Goal: Task Accomplishment & Management: Complete application form

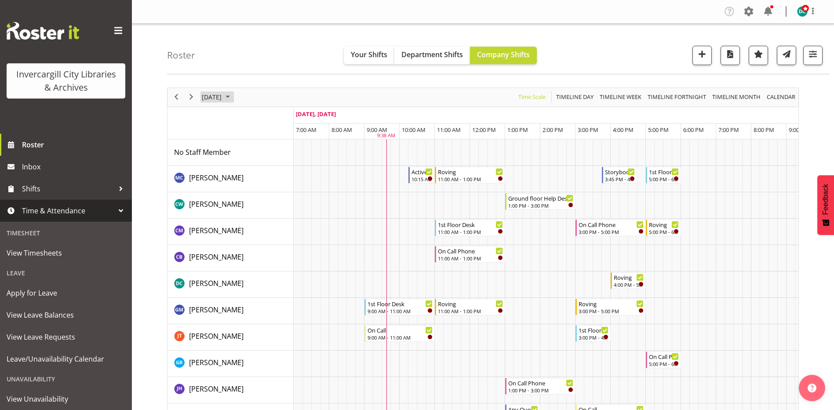
click at [223, 99] on span "August 26, 2025" at bounding box center [212, 96] width 22 height 11
click at [242, 43] on div "Roster Your Shifts Department Shifts Company Shifts All Locations Clear Bluff L…" at bounding box center [498, 49] width 663 height 51
click at [223, 100] on span "August 26, 2025" at bounding box center [212, 96] width 22 height 11
click at [286, 147] on span "1" at bounding box center [281, 149] width 13 height 13
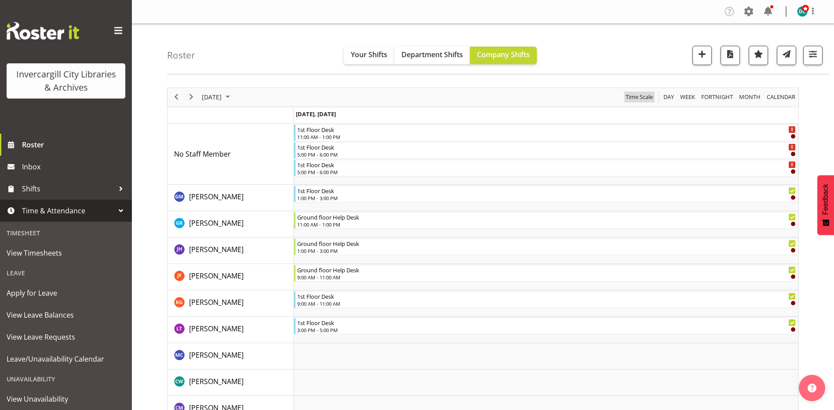
click at [643, 98] on span "Time Scale" at bounding box center [639, 96] width 29 height 11
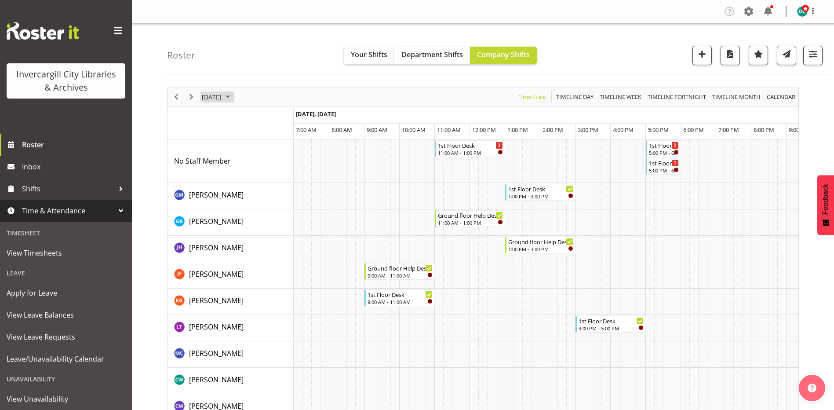
click at [223, 95] on span "August 1, 2025" at bounding box center [212, 96] width 22 height 11
click at [292, 121] on span "next month" at bounding box center [294, 119] width 15 height 16
click at [225, 168] on span "8" at bounding box center [225, 164] width 13 height 13
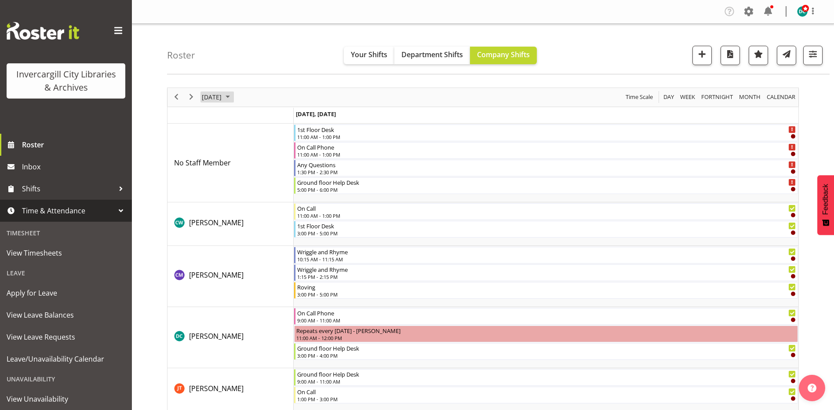
click at [223, 98] on span "September 8, 2025" at bounding box center [212, 96] width 22 height 11
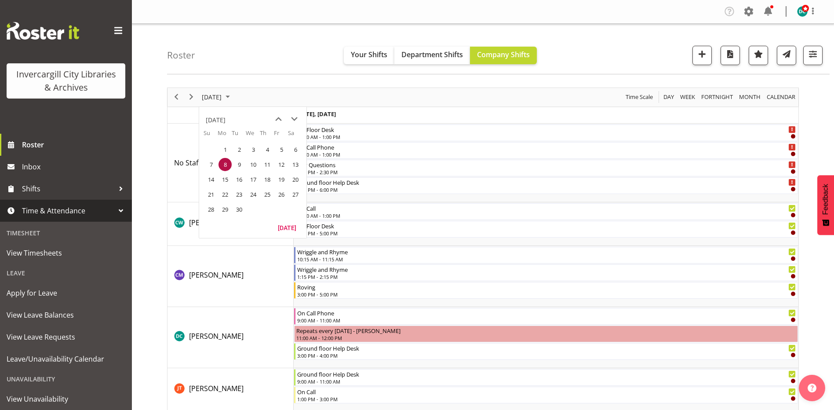
click at [228, 151] on span "1" at bounding box center [225, 149] width 13 height 13
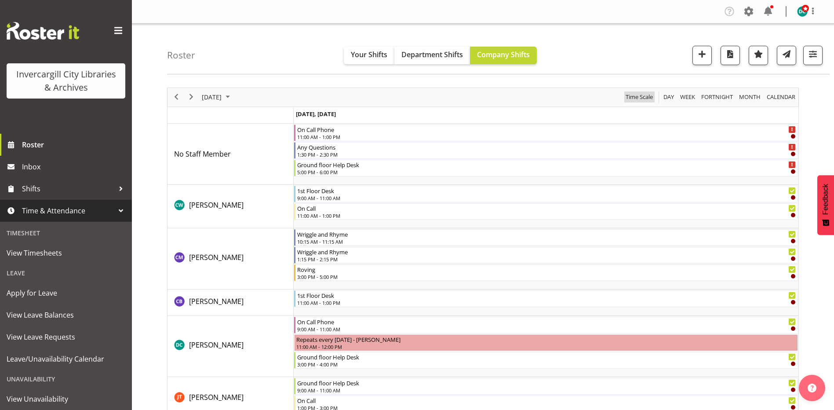
click at [635, 92] on span "Time Scale" at bounding box center [639, 96] width 29 height 11
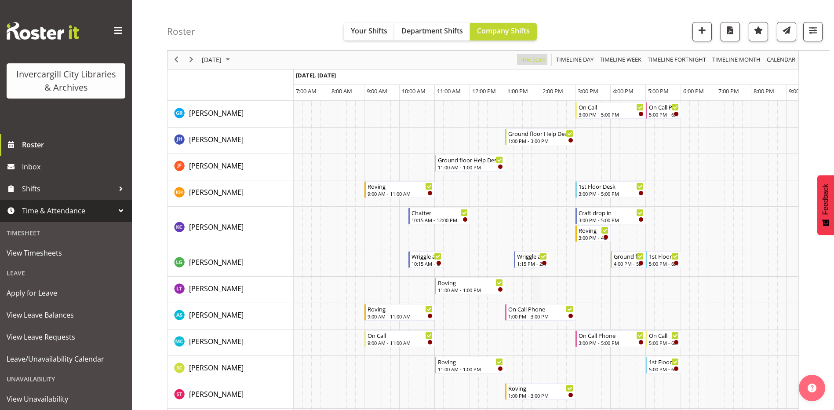
scroll to position [174, 0]
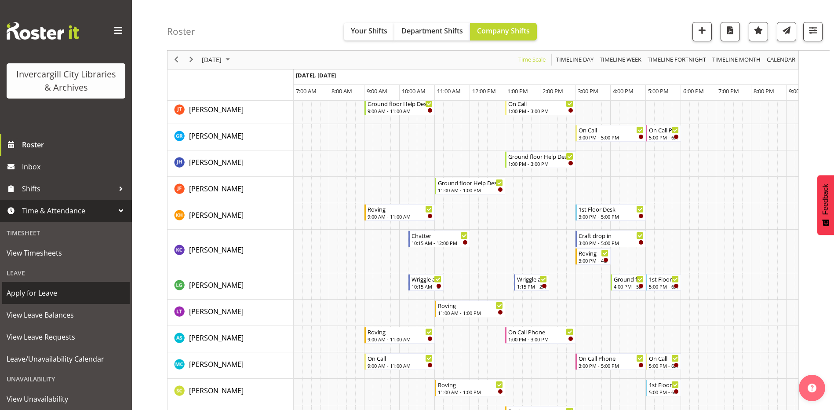
click at [46, 293] on span "Apply for Leave" at bounding box center [66, 292] width 119 height 13
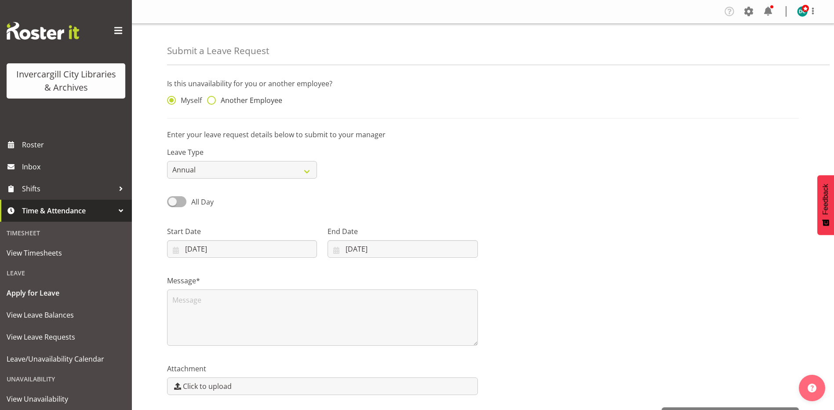
click at [215, 101] on span at bounding box center [211, 100] width 9 height 9
click at [213, 101] on input "Another Employee" at bounding box center [210, 101] width 6 height 6
radio input "true"
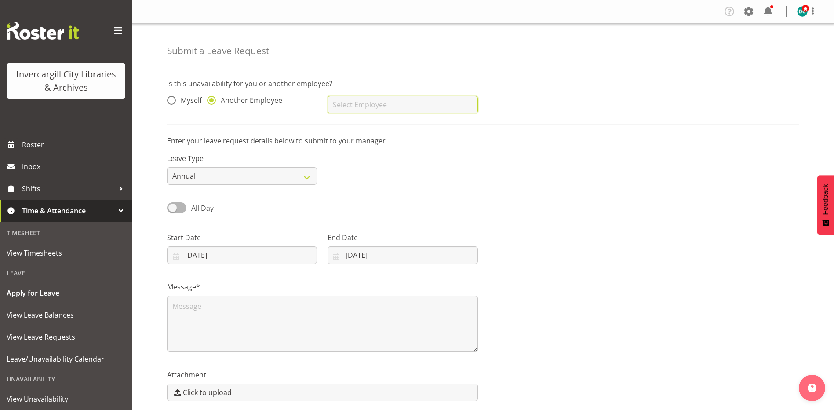
click at [346, 101] on input "text" at bounding box center [403, 105] width 150 height 18
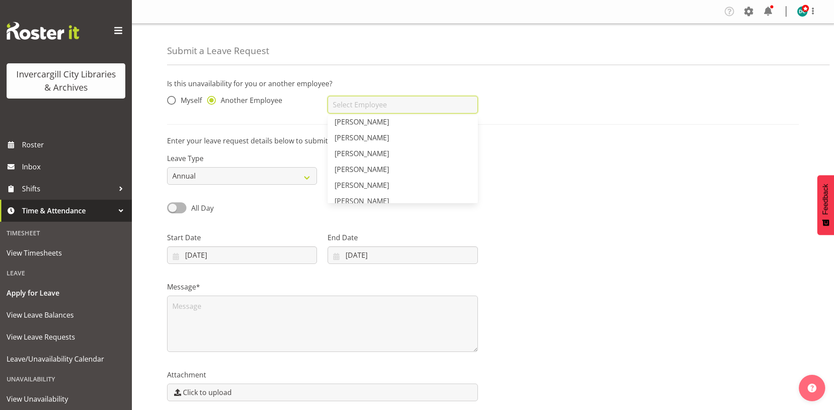
scroll to position [308, 0]
click at [374, 152] on span "[PERSON_NAME]" at bounding box center [362, 151] width 55 height 10
type input "[PERSON_NAME]"
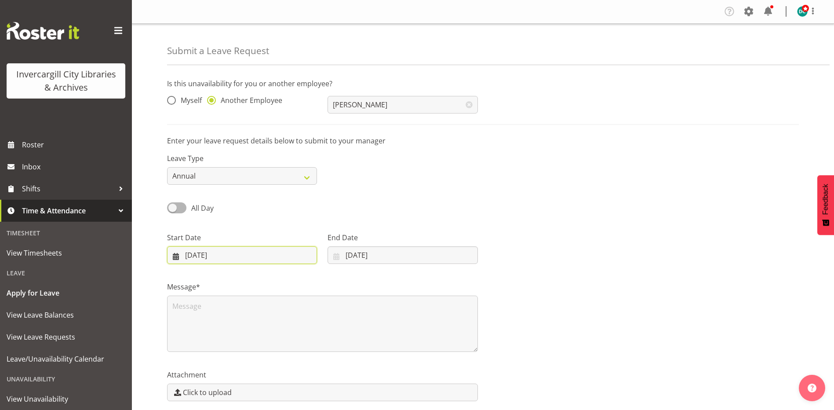
click at [278, 256] on input "[DATE]" at bounding box center [242, 255] width 150 height 18
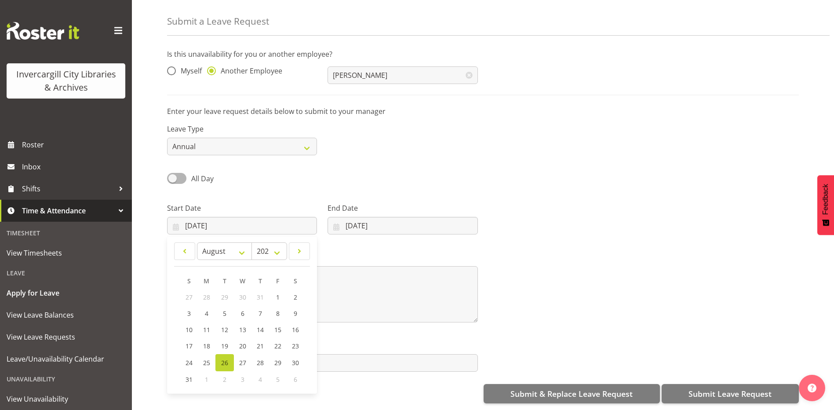
click at [205, 375] on span "1" at bounding box center [207, 379] width 4 height 8
click at [299, 246] on span at bounding box center [300, 251] width 10 height 11
select select "8"
click at [208, 293] on span "1" at bounding box center [207, 297] width 4 height 8
type input "01/09/2025"
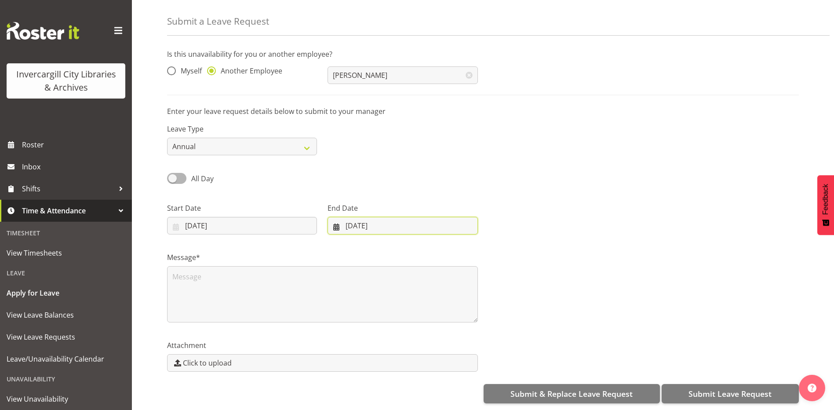
click at [356, 222] on input "[DATE]" at bounding box center [403, 226] width 150 height 18
click at [446, 246] on span at bounding box center [450, 251] width 11 height 11
select select "8"
click at [433, 293] on span "5" at bounding box center [433, 297] width 4 height 8
type input "05/09/2025"
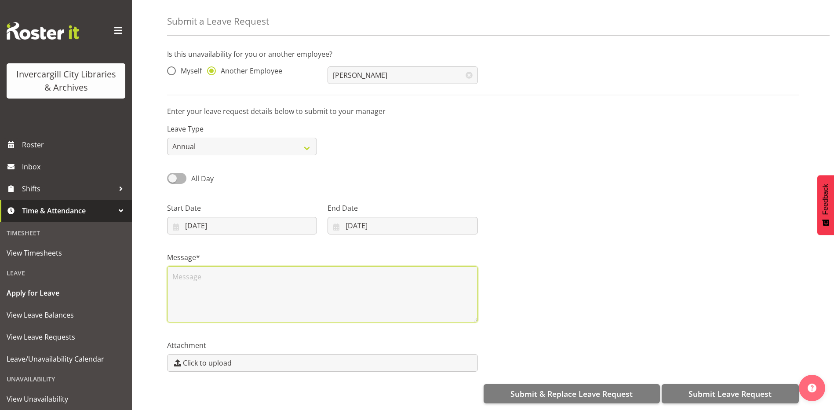
click at [208, 279] on textarea at bounding box center [322, 294] width 311 height 56
type textarea "Leave"
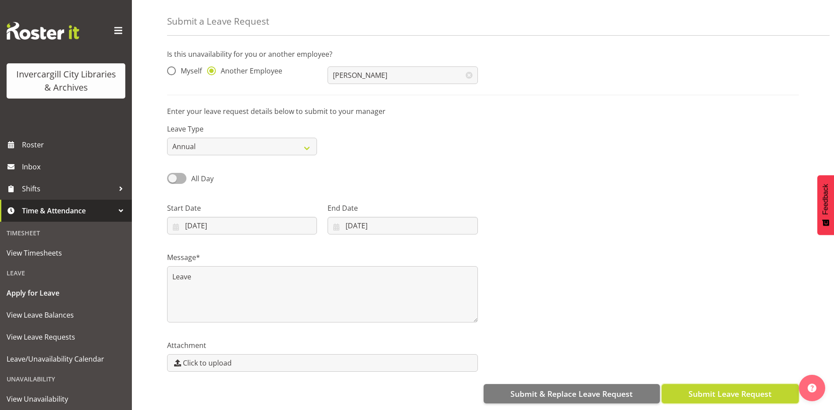
click at [703, 388] on span "Submit Leave Request" at bounding box center [730, 393] width 83 height 11
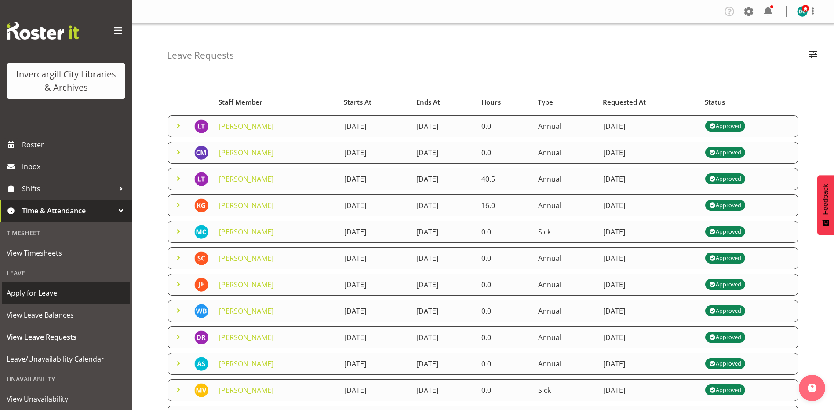
click at [34, 292] on span "Apply for Leave" at bounding box center [66, 292] width 119 height 13
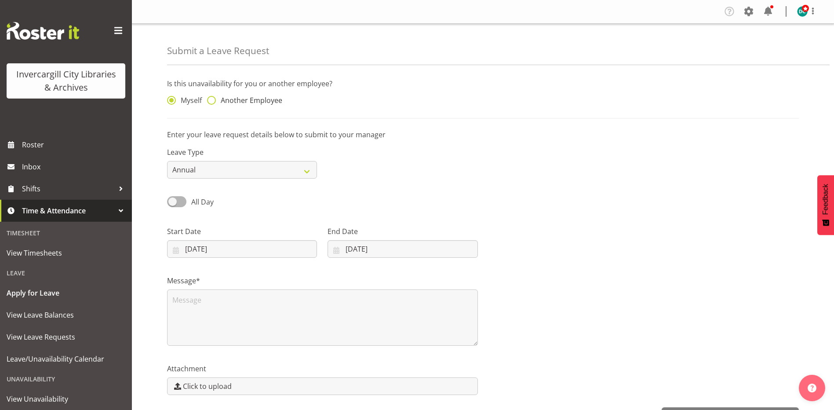
click at [218, 98] on span "Another Employee" at bounding box center [249, 100] width 66 height 9
click at [213, 98] on input "Another Employee" at bounding box center [210, 101] width 6 height 6
radio input "true"
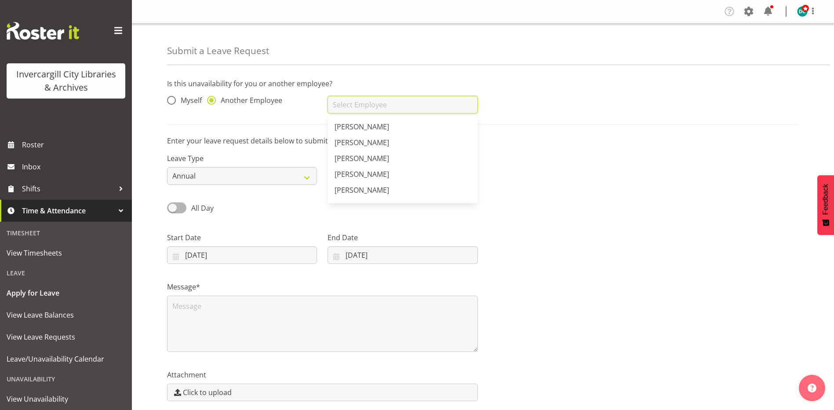
click at [343, 104] on input "text" at bounding box center [403, 105] width 150 height 18
click at [361, 159] on span "[PERSON_NAME]" at bounding box center [362, 160] width 55 height 10
type input "[PERSON_NAME]"
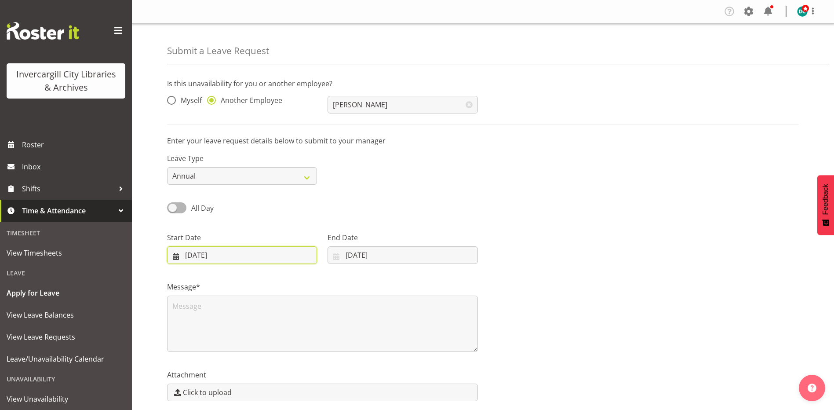
click at [240, 252] on input "[DATE]" at bounding box center [242, 255] width 150 height 18
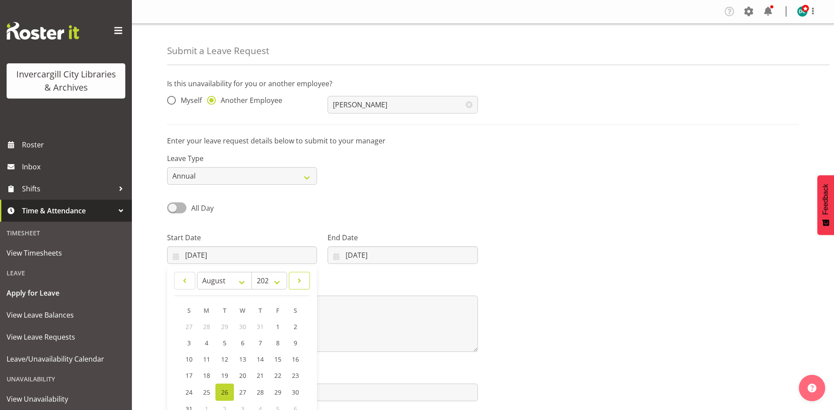
click at [293, 282] on link at bounding box center [299, 281] width 21 height 18
select select "8"
click at [259, 324] on span "4" at bounding box center [260, 326] width 4 height 8
type input "04/09/2025"
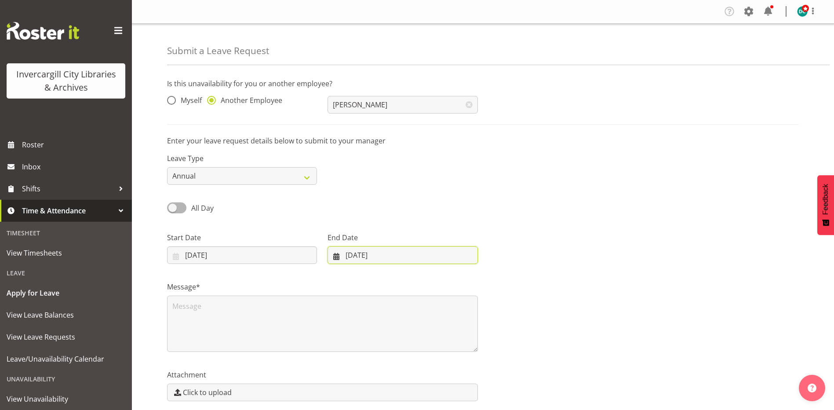
click at [378, 258] on input "26/08/2025" at bounding box center [403, 255] width 150 height 18
click at [447, 279] on span at bounding box center [450, 280] width 11 height 11
select select "8"
click at [411, 325] on link "4" at bounding box center [416, 326] width 18 height 16
type input "04/09/2025"
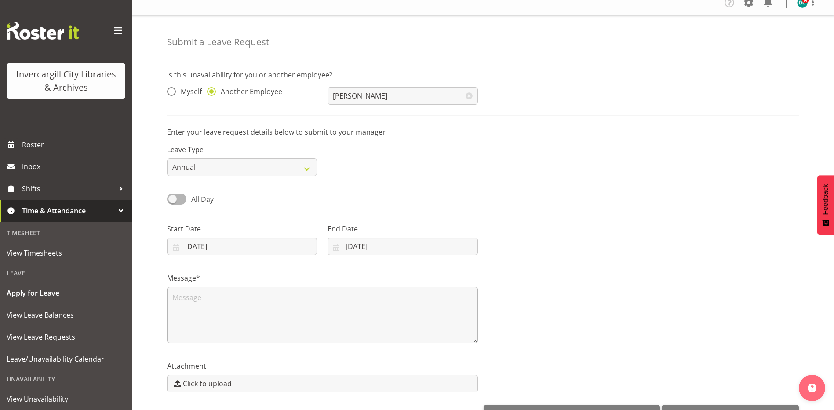
scroll to position [36, 0]
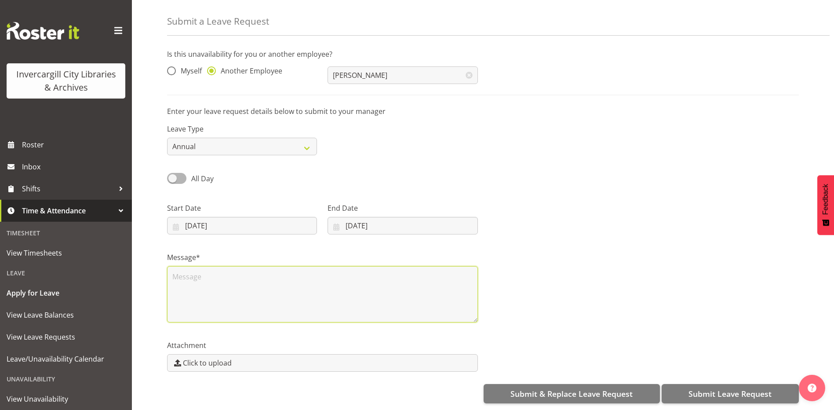
drag, startPoint x: 212, startPoint y: 277, endPoint x: 219, endPoint y: 277, distance: 6.7
click at [215, 277] on textarea at bounding box center [322, 294] width 311 height 56
type textarea "Leave"
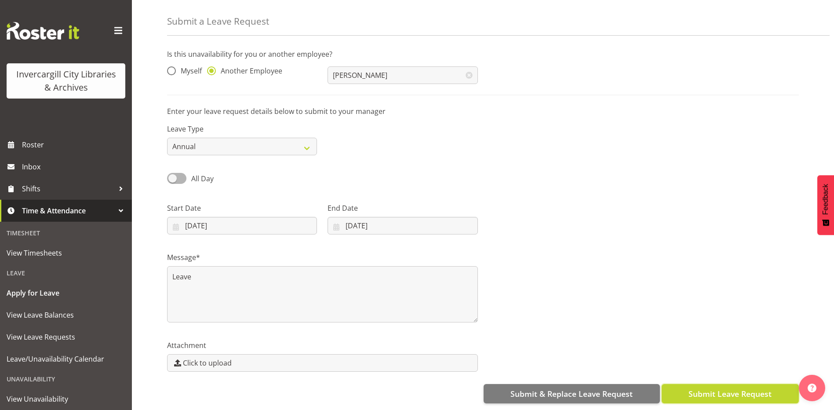
click at [696, 392] on span "Submit Leave Request" at bounding box center [730, 393] width 83 height 11
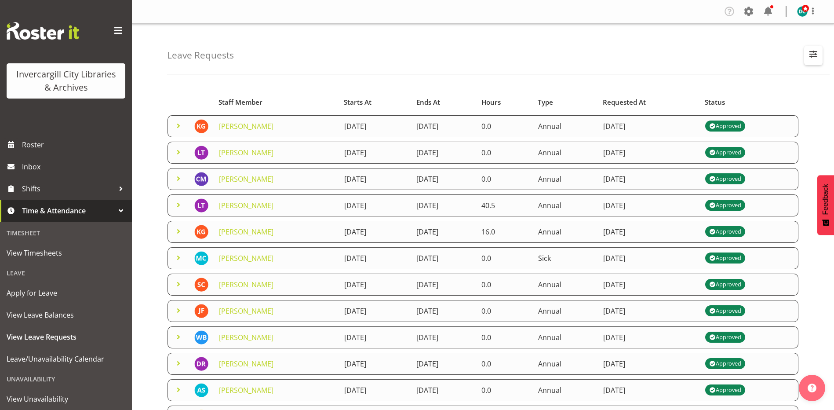
click at [810, 51] on span "button" at bounding box center [813, 53] width 11 height 11
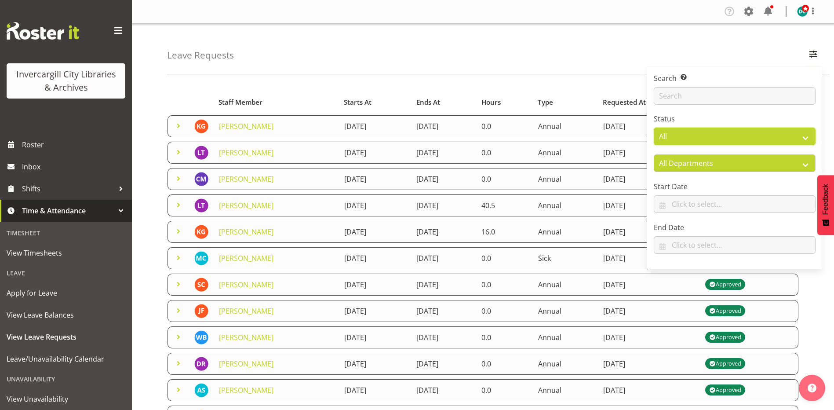
click at [735, 137] on select "All Approved Requested Unapproved" at bounding box center [735, 137] width 162 height 18
click at [735, 136] on select "All Approved Requested Unapproved" at bounding box center [735, 137] width 162 height 18
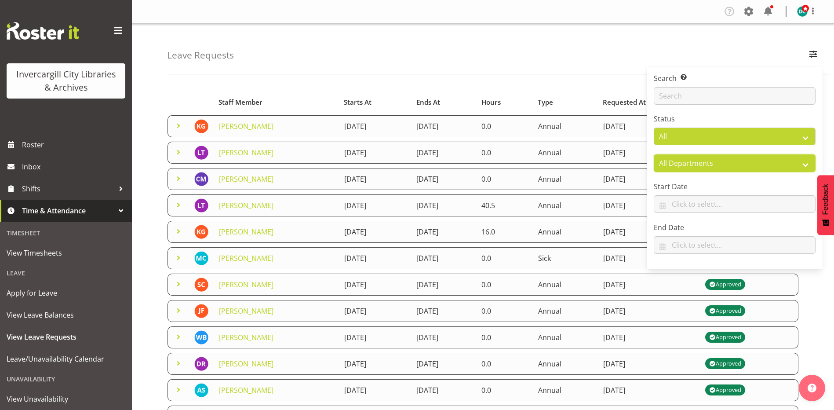
click at [717, 165] on select "All Departments All Departments Off Desk Public shifts" at bounding box center [735, 163] width 162 height 18
click at [718, 164] on select "All Departments All Departments Off Desk Public shifts" at bounding box center [735, 163] width 162 height 18
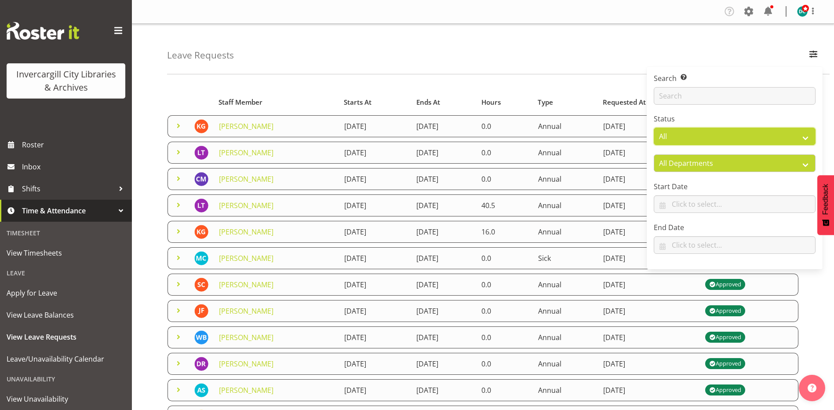
click at [714, 137] on select "All Approved Requested Unapproved" at bounding box center [735, 137] width 162 height 18
click at [714, 136] on select "All Approved Requested Unapproved" at bounding box center [735, 137] width 162 height 18
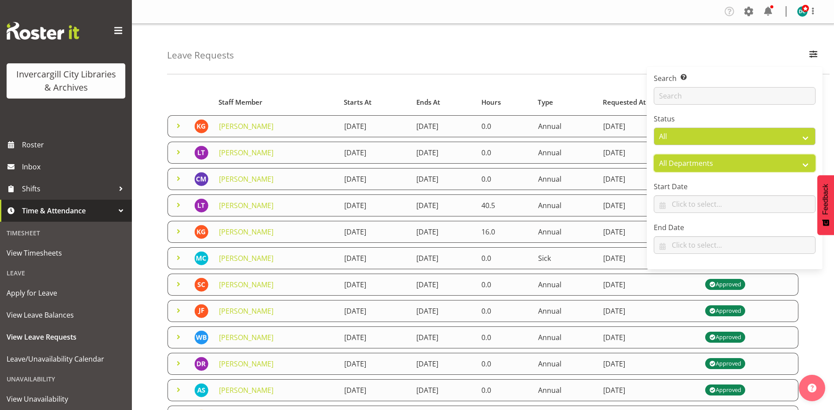
click at [704, 162] on select "All Departments All Departments Off Desk Public shifts" at bounding box center [735, 163] width 162 height 18
click at [704, 161] on select "All Departments All Departments Off Desk Public shifts" at bounding box center [735, 163] width 162 height 18
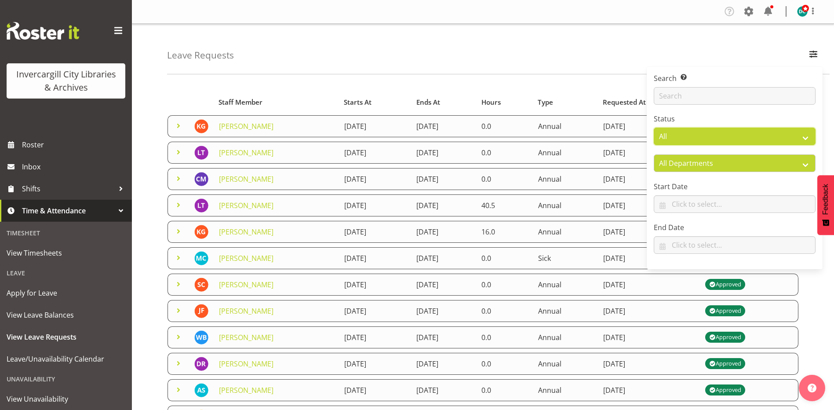
click at [706, 139] on select "All Approved Requested Unapproved" at bounding box center [735, 137] width 162 height 18
click at [579, 51] on div "Leave Requests Search Search for a particular employee Status All Approved Requ…" at bounding box center [498, 49] width 663 height 51
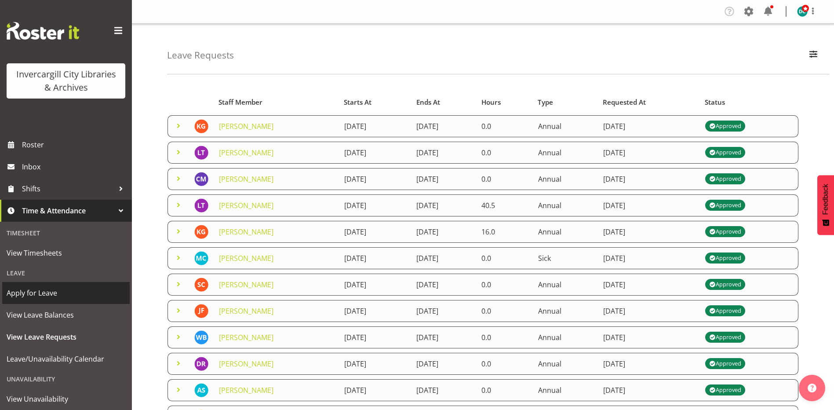
click at [47, 293] on span "Apply for Leave" at bounding box center [66, 292] width 119 height 13
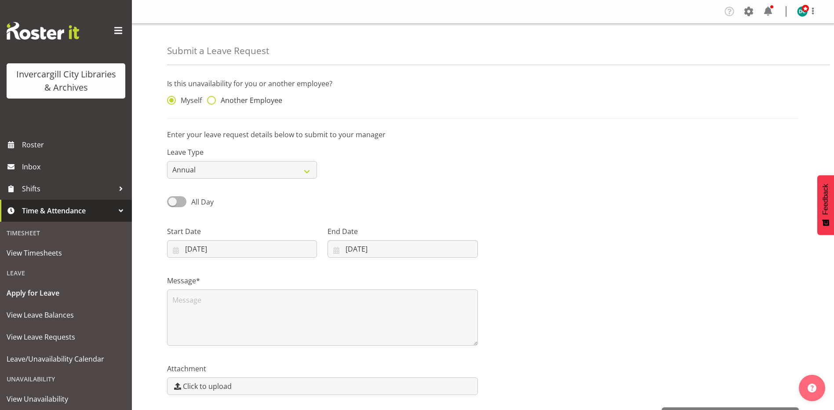
click at [208, 98] on span at bounding box center [211, 100] width 9 height 9
click at [208, 98] on input "Another Employee" at bounding box center [210, 101] width 6 height 6
radio input "true"
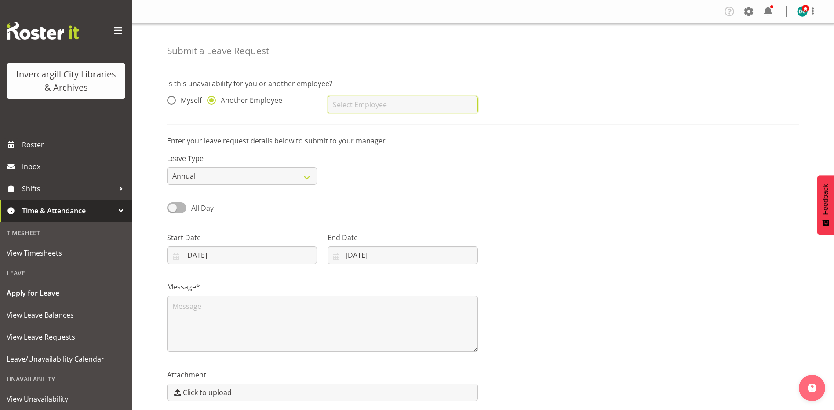
click at [379, 107] on input "text" at bounding box center [403, 105] width 150 height 18
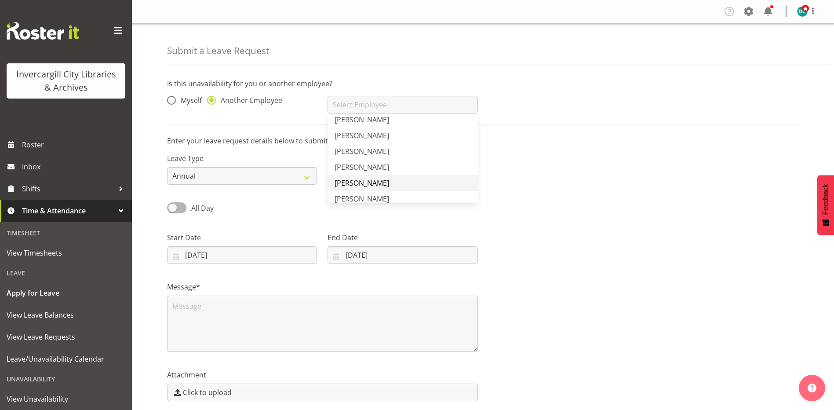
click at [359, 185] on span "[PERSON_NAME]" at bounding box center [362, 183] width 55 height 10
type input "[PERSON_NAME]"
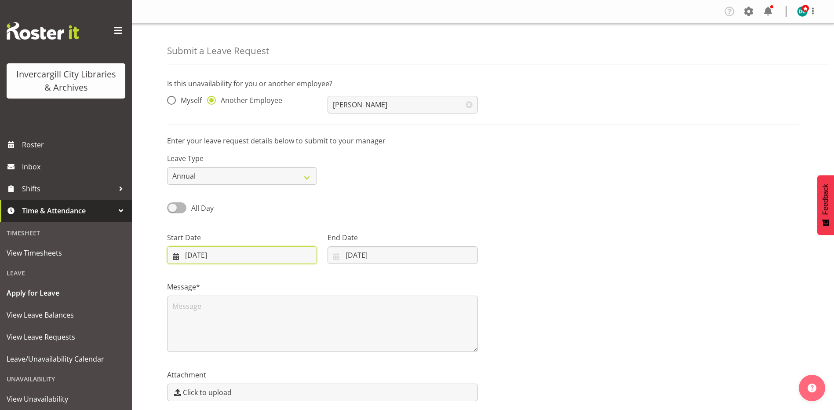
click at [225, 256] on input "26/08/2025" at bounding box center [242, 255] width 150 height 18
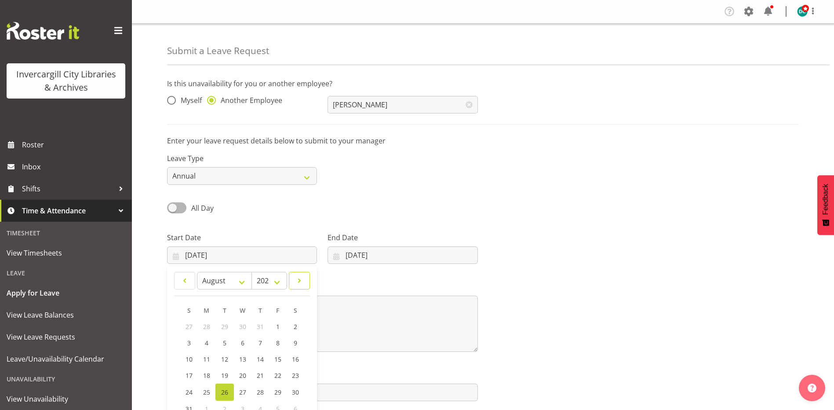
click at [299, 278] on span at bounding box center [300, 280] width 10 height 11
select select "8"
click at [264, 322] on link "4" at bounding box center [260, 326] width 18 height 16
type input "04/09/2025"
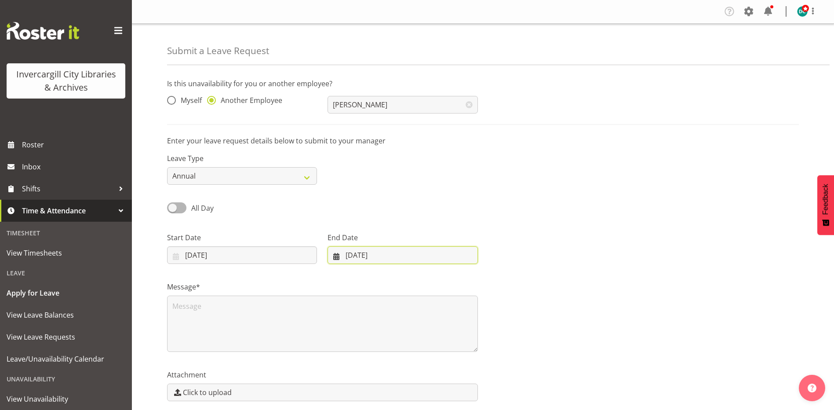
click at [367, 257] on input "26/08/2025" at bounding box center [403, 255] width 150 height 18
click at [441, 281] on link at bounding box center [450, 281] width 22 height 18
select select "8"
click at [417, 325] on span "4" at bounding box center [416, 326] width 4 height 8
type input "04/09/2025"
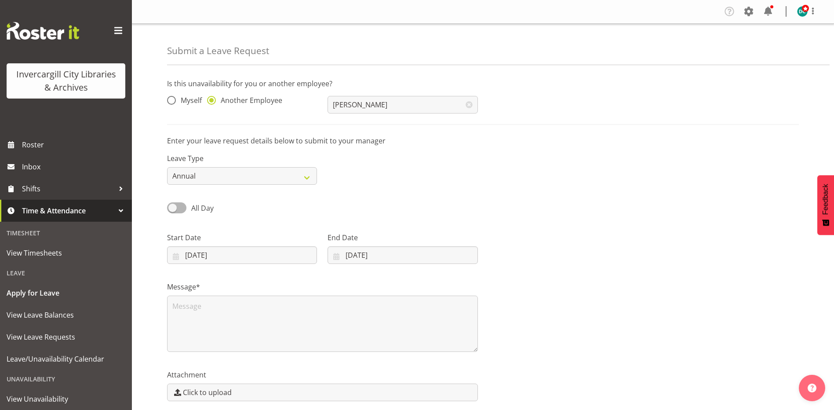
click at [532, 212] on div "All Day Single Day" at bounding box center [483, 205] width 642 height 30
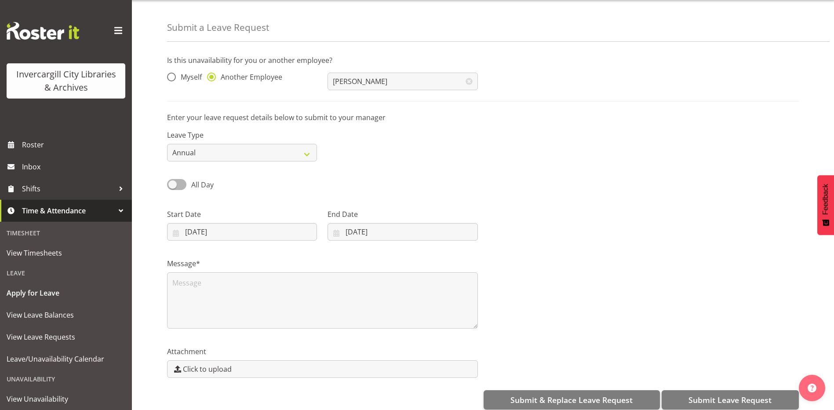
scroll to position [36, 0]
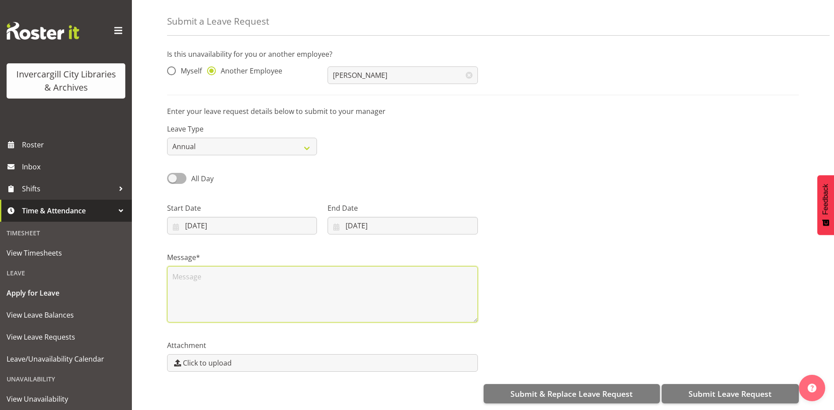
click at [196, 277] on textarea at bounding box center [322, 294] width 311 height 56
type textarea "Leave"
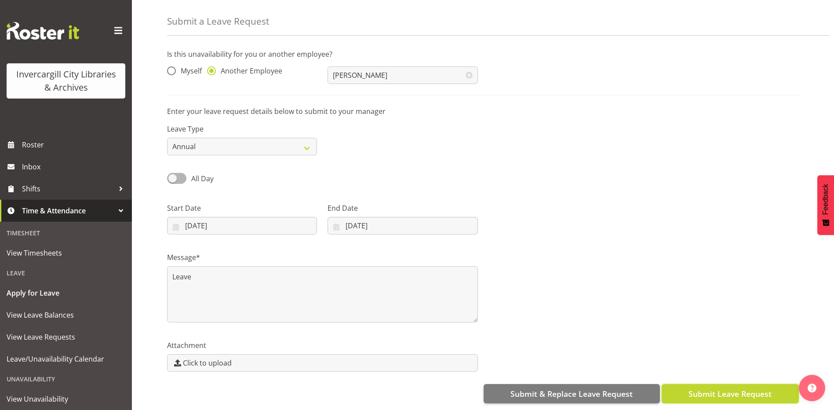
click at [700, 388] on span "Submit Leave Request" at bounding box center [730, 393] width 83 height 11
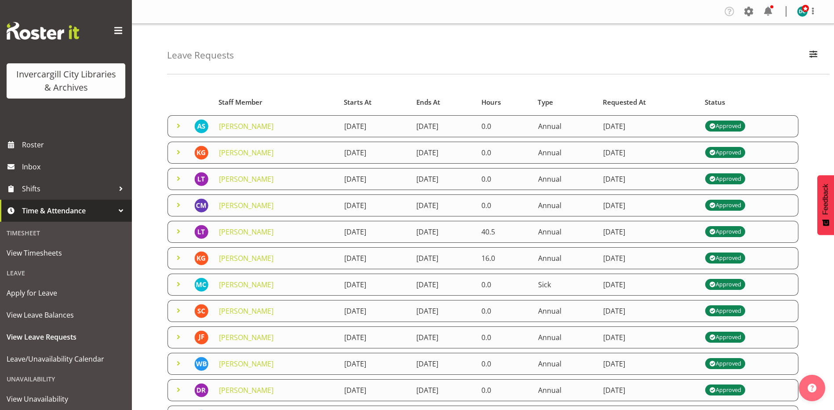
click at [339, 153] on td "[DATE]" at bounding box center [375, 153] width 73 height 22
click at [256, 151] on link "[PERSON_NAME]" at bounding box center [246, 153] width 55 height 10
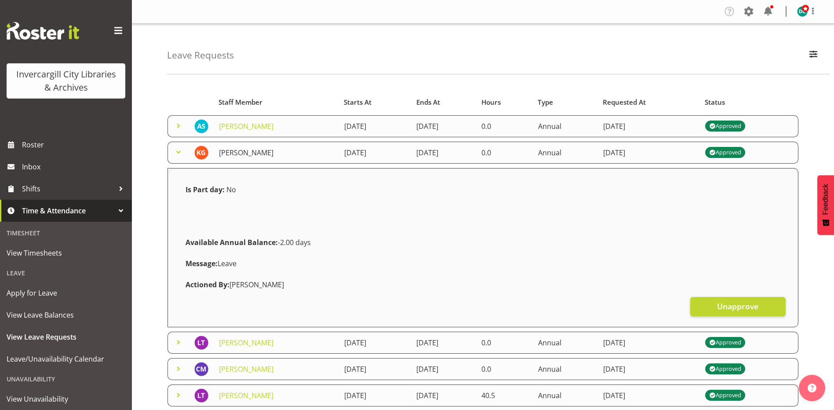
click at [248, 153] on link "[PERSON_NAME]" at bounding box center [246, 153] width 55 height 10
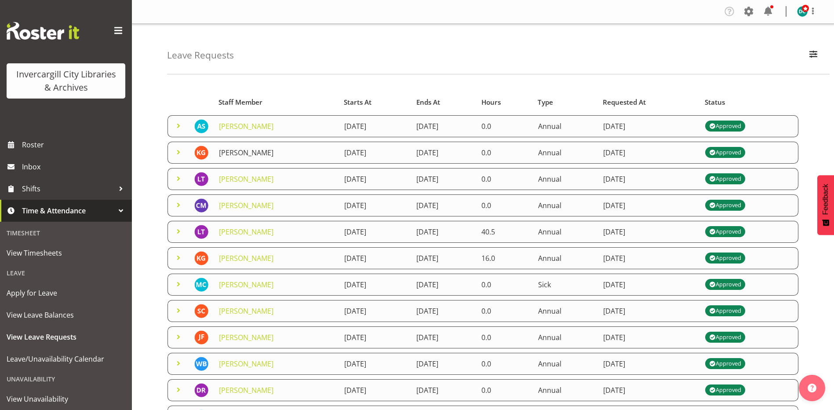
click at [256, 157] on link "[PERSON_NAME]" at bounding box center [246, 153] width 55 height 10
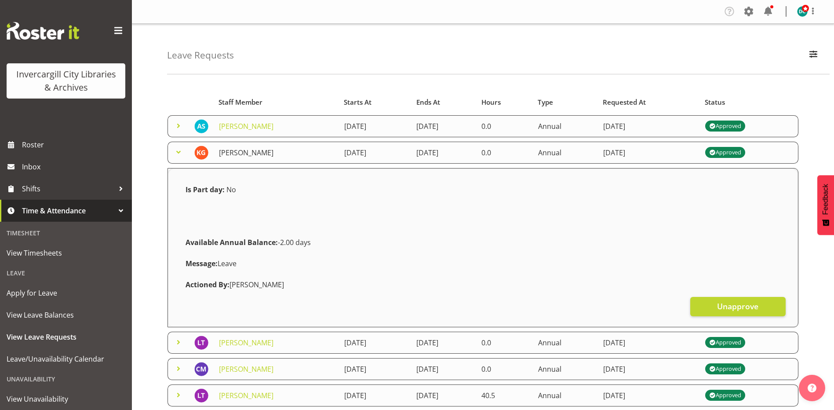
click at [226, 154] on link "[PERSON_NAME]" at bounding box center [246, 153] width 55 height 10
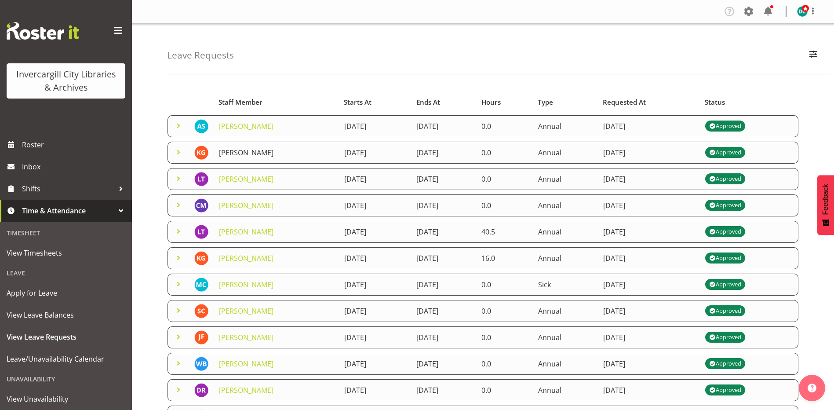
click at [242, 152] on link "[PERSON_NAME]" at bounding box center [246, 153] width 55 height 10
drag, startPoint x: 242, startPoint y: 152, endPoint x: 228, endPoint y: 153, distance: 14.5
click at [228, 153] on link "[PERSON_NAME]" at bounding box center [246, 153] width 55 height 10
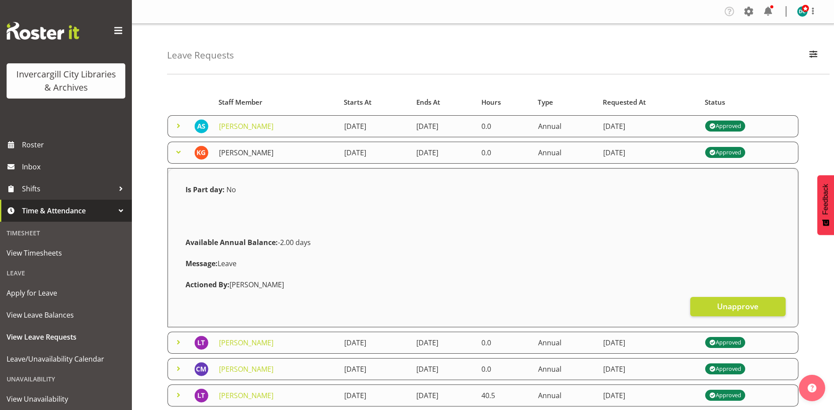
click at [237, 153] on link "[PERSON_NAME]" at bounding box center [246, 153] width 55 height 10
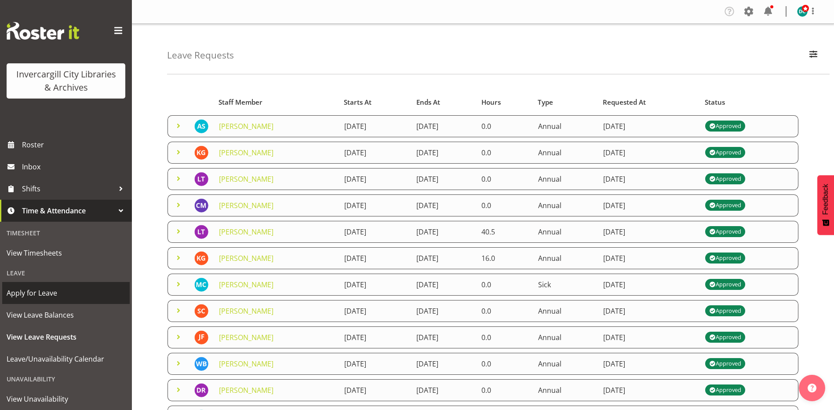
click at [44, 290] on span "Apply for Leave" at bounding box center [66, 292] width 119 height 13
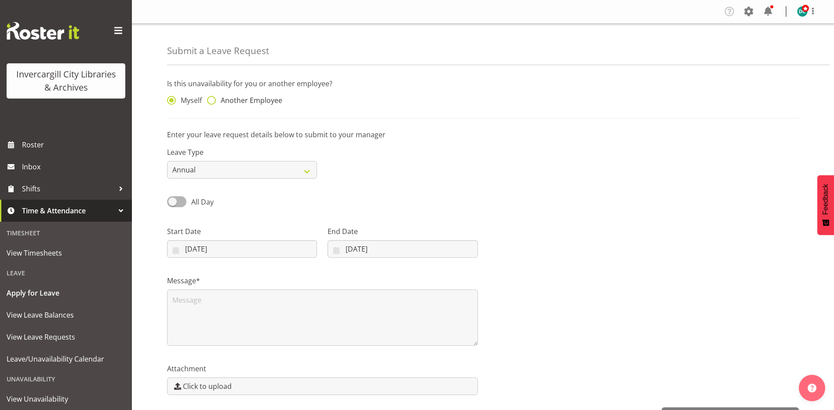
click at [212, 100] on span at bounding box center [211, 100] width 9 height 9
click at [212, 100] on input "Another Employee" at bounding box center [210, 101] width 6 height 6
radio input "true"
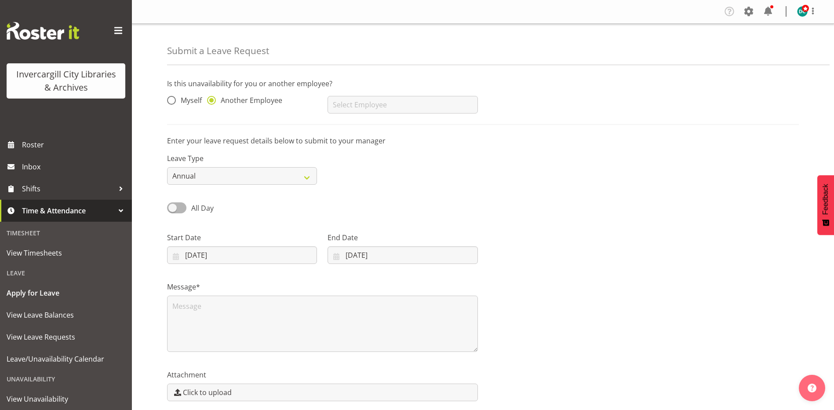
click at [368, 95] on div "[PERSON_NAME] [PERSON_NAME] [PERSON_NAME] [PERSON_NAME] [PERSON_NAME] [PERSON_N…" at bounding box center [402, 101] width 161 height 35
click at [371, 101] on input "text" at bounding box center [403, 105] width 150 height 18
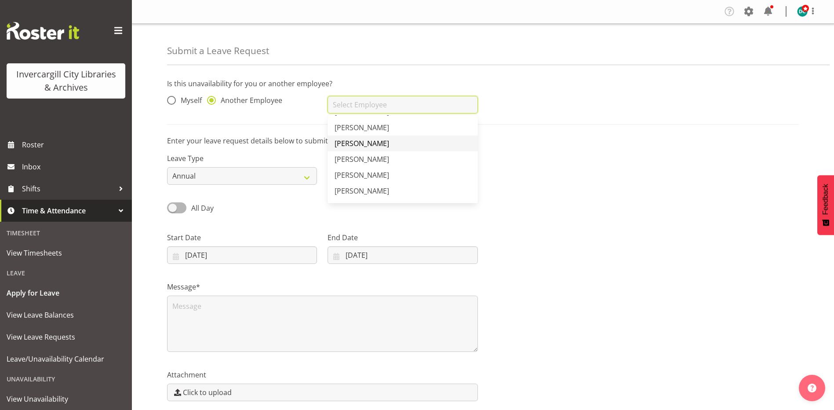
scroll to position [220, 0]
click at [373, 162] on span "[PERSON_NAME]" at bounding box center [362, 160] width 55 height 10
type input "[PERSON_NAME]"
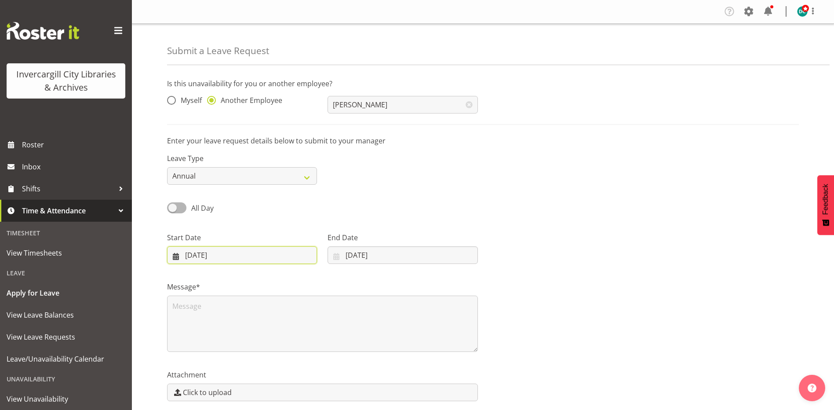
click at [194, 252] on input "[DATE]" at bounding box center [242, 255] width 150 height 18
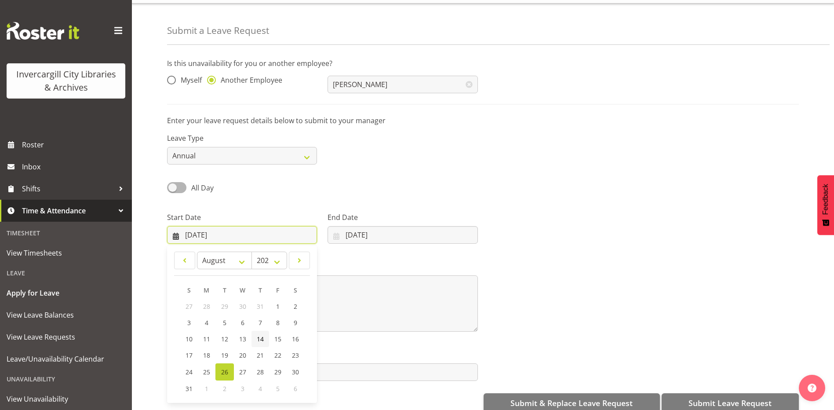
scroll to position [36, 0]
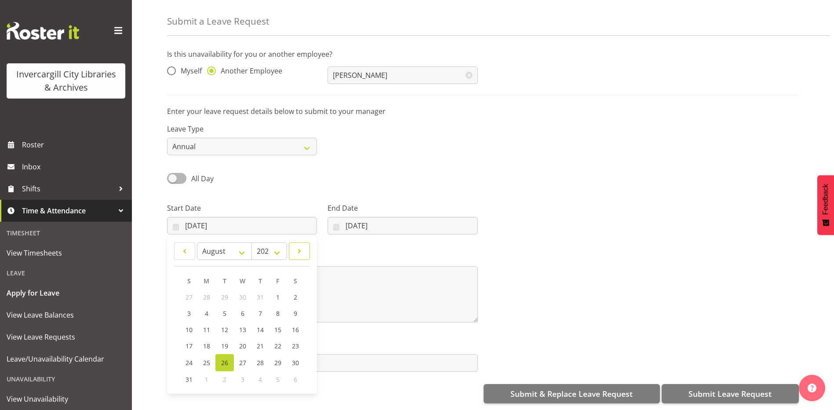
click at [299, 246] on span at bounding box center [300, 251] width 10 height 11
select select "8"
click at [260, 293] on span "4" at bounding box center [260, 297] width 4 height 8
type input "04/09/2025"
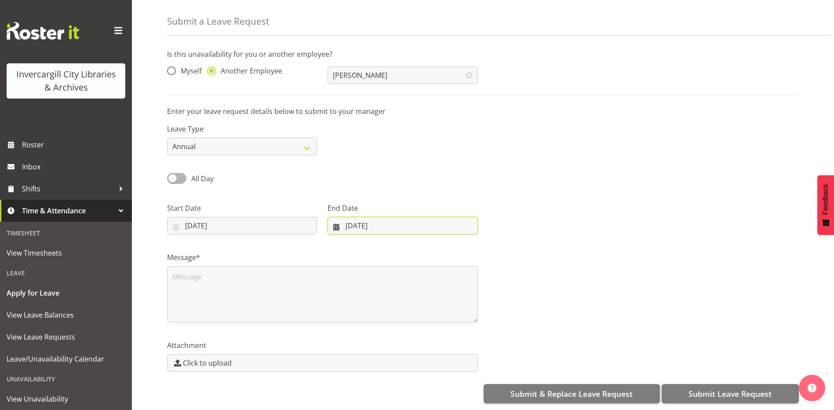
click at [388, 217] on input "[DATE]" at bounding box center [403, 226] width 150 height 18
click at [448, 246] on span at bounding box center [450, 251] width 11 height 11
select select "8"
click at [434, 293] on span "5" at bounding box center [433, 297] width 4 height 8
type input "[DATE]"
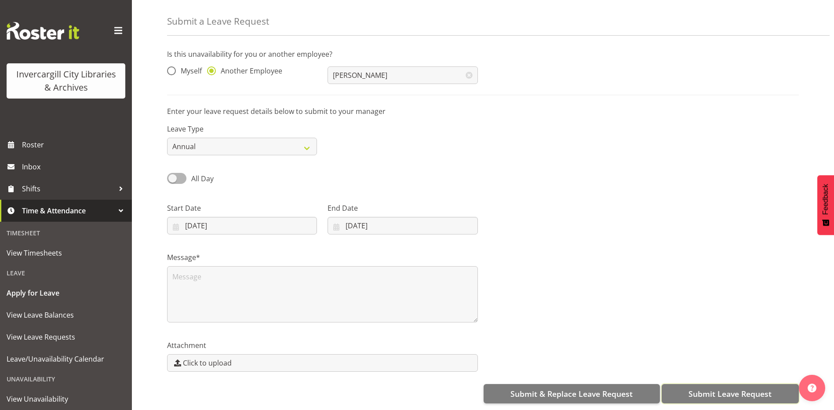
click at [735, 388] on span "Submit Leave Request" at bounding box center [730, 393] width 83 height 11
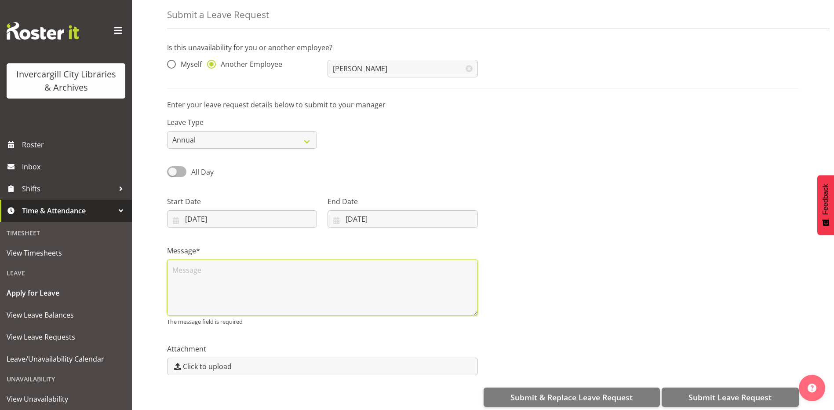
click at [265, 286] on textarea at bounding box center [322, 287] width 311 height 56
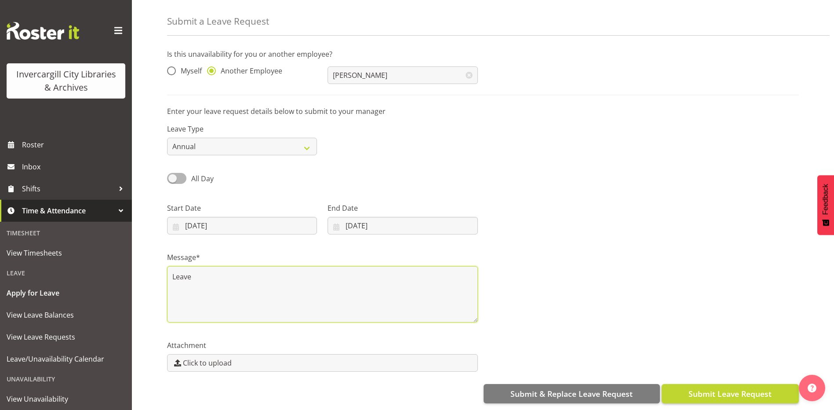
type textarea "Leave"
click at [722, 389] on span "Submit Leave Request" at bounding box center [730, 393] width 83 height 11
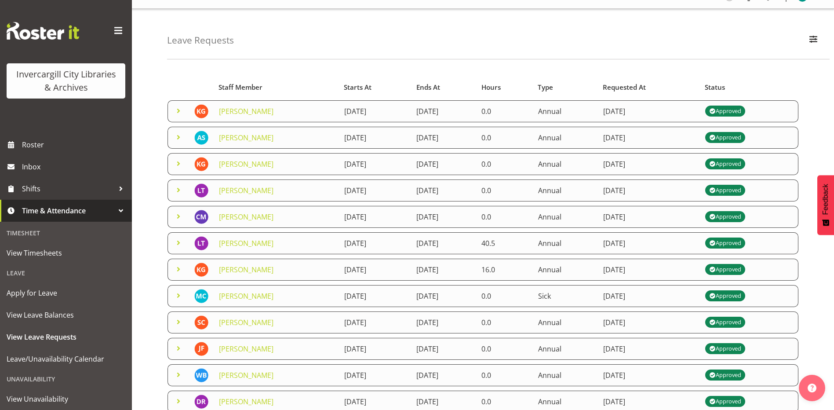
scroll to position [11, 0]
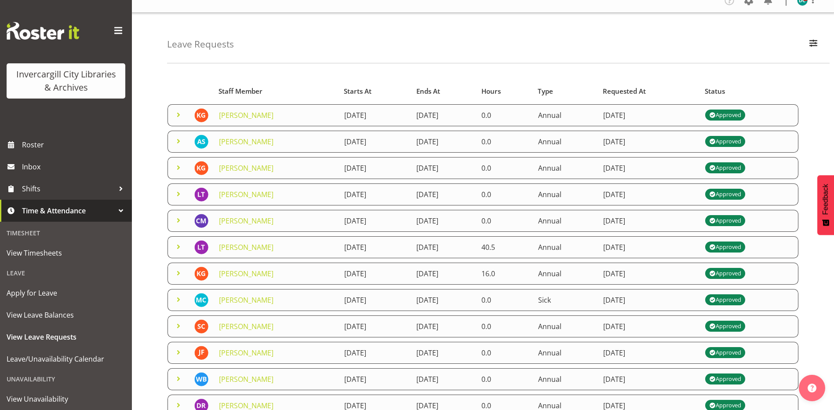
click at [741, 166] on div "Approved" at bounding box center [725, 168] width 32 height 11
click at [257, 171] on link "[PERSON_NAME]" at bounding box center [246, 168] width 55 height 10
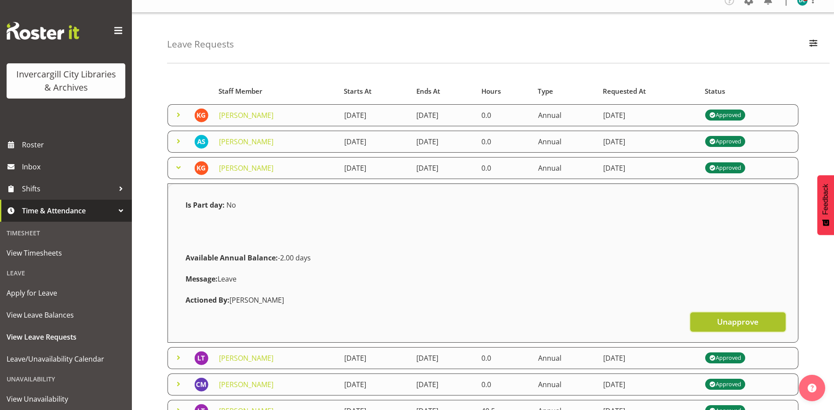
click at [723, 323] on span "Unapprove" at bounding box center [737, 321] width 41 height 11
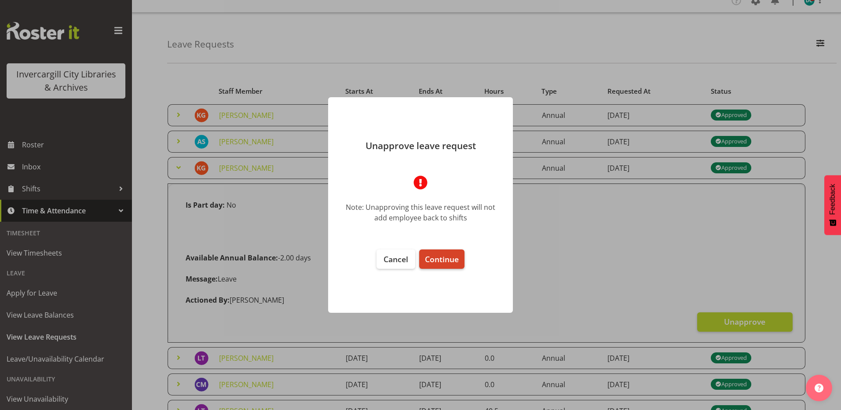
click at [449, 261] on span "Continue" at bounding box center [442, 259] width 34 height 11
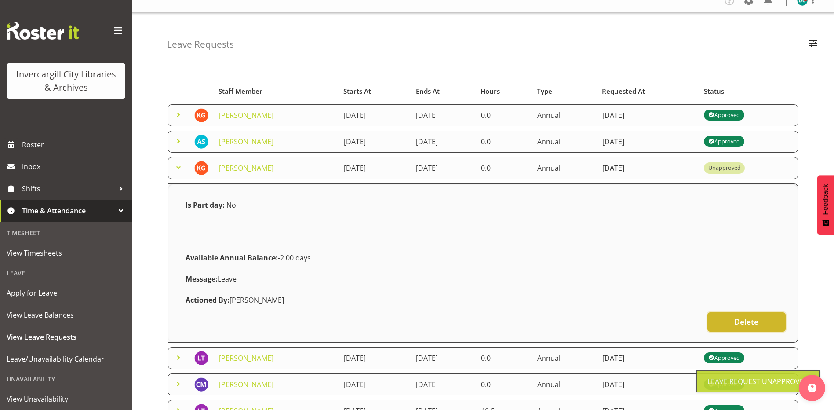
click at [746, 318] on span "Delete" at bounding box center [746, 321] width 24 height 11
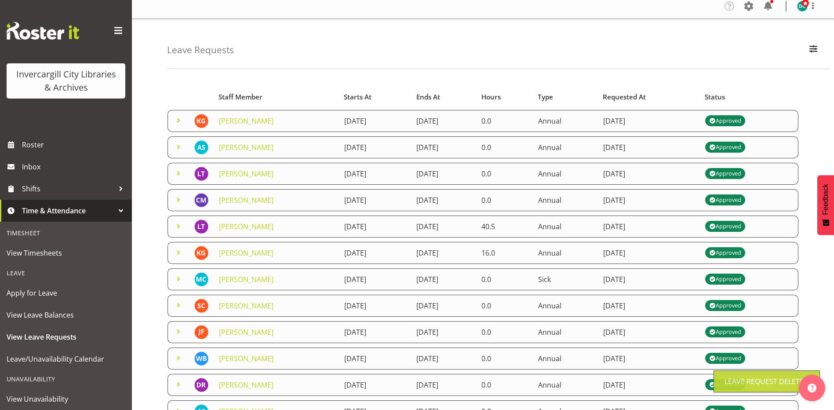
scroll to position [0, 0]
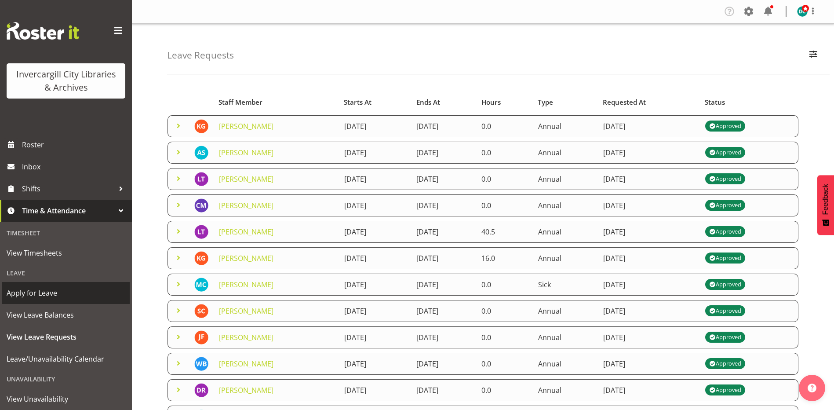
click at [36, 289] on span "Apply for Leave" at bounding box center [66, 292] width 119 height 13
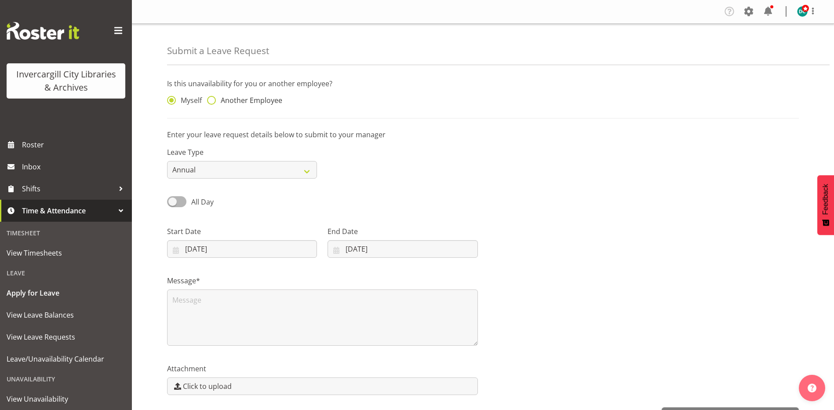
click at [213, 98] on span at bounding box center [211, 100] width 9 height 9
click at [213, 98] on input "Another Employee" at bounding box center [210, 101] width 6 height 6
radio input "true"
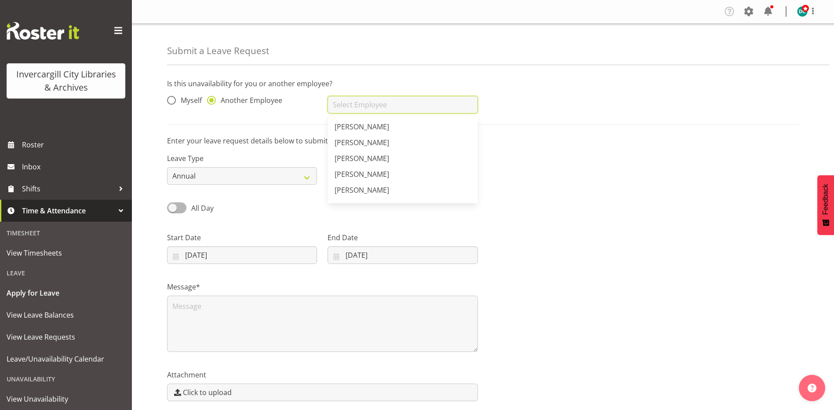
click at [347, 109] on input "text" at bounding box center [403, 105] width 150 height 18
click at [367, 146] on span "[PERSON_NAME]" at bounding box center [362, 143] width 55 height 10
type input "[PERSON_NAME]"
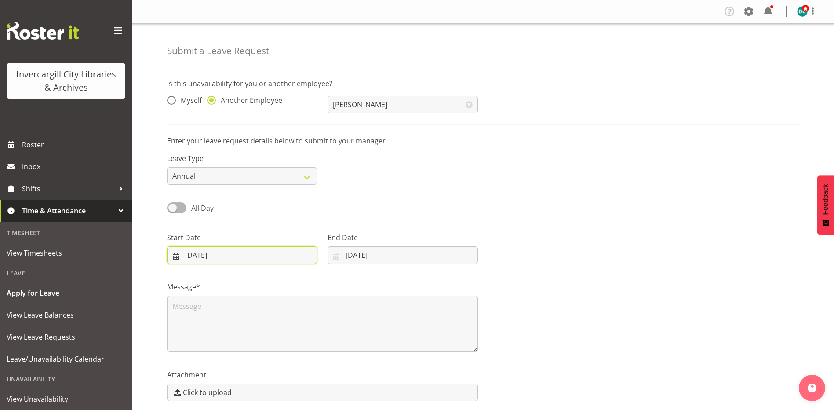
click at [223, 256] on input "[DATE]" at bounding box center [242, 255] width 150 height 18
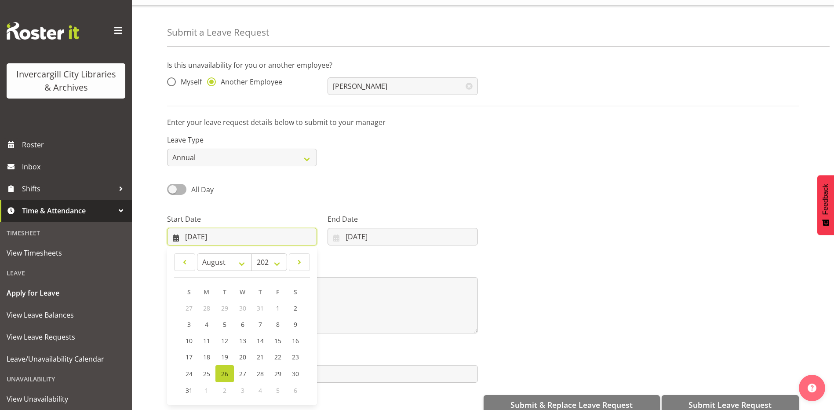
scroll to position [36, 0]
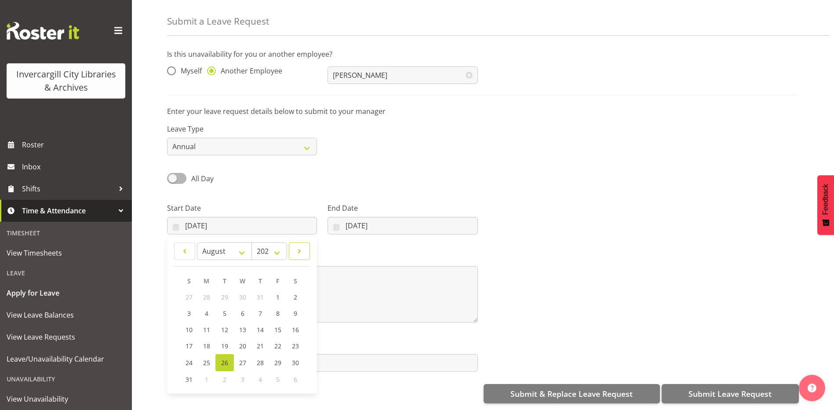
click at [302, 246] on span at bounding box center [300, 251] width 10 height 11
select select "8"
click at [276, 293] on span "5" at bounding box center [278, 297] width 4 height 8
type input "[DATE]"
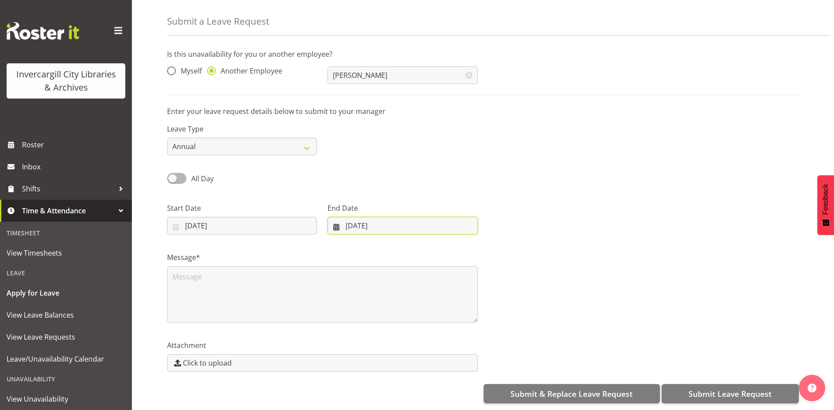
click at [385, 223] on input "[DATE]" at bounding box center [403, 226] width 150 height 18
click at [444, 243] on link at bounding box center [450, 251] width 22 height 18
select select "8"
click at [429, 290] on link "5" at bounding box center [433, 297] width 18 height 16
type input "[DATE]"
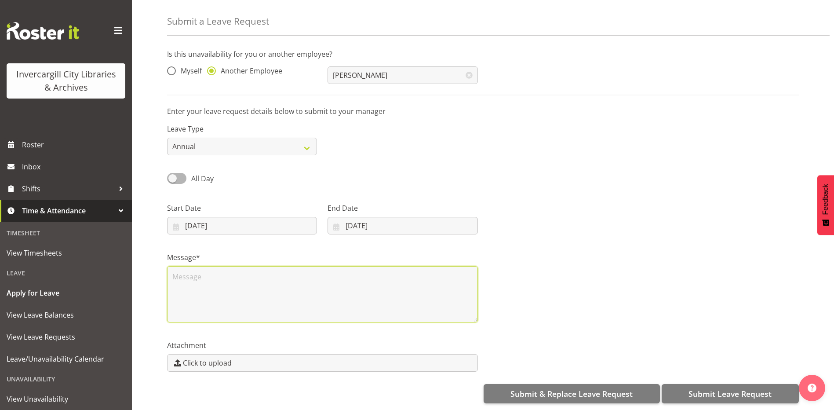
drag, startPoint x: 241, startPoint y: 279, endPoint x: 234, endPoint y: 280, distance: 7.2
click at [241, 279] on textarea at bounding box center [322, 294] width 311 height 56
type textarea "Leave"
drag, startPoint x: 650, startPoint y: 269, endPoint x: 639, endPoint y: 391, distance: 122.3
click at [648, 269] on div "Message* Leave" at bounding box center [483, 284] width 642 height 88
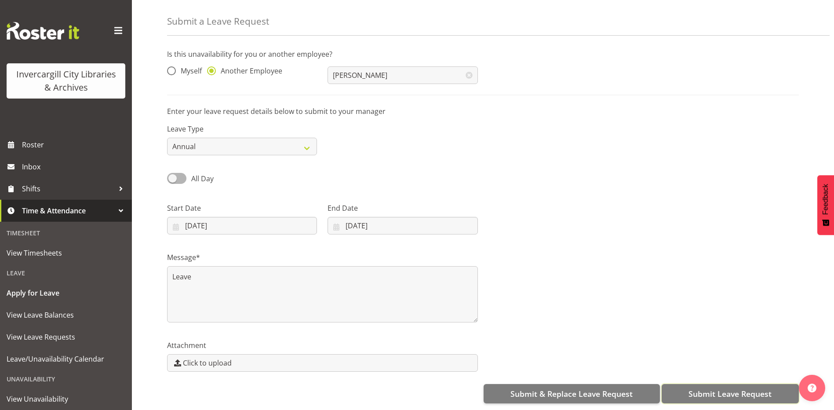
click at [711, 388] on span "Submit Leave Request" at bounding box center [730, 393] width 83 height 11
